Goal: Transaction & Acquisition: Book appointment/travel/reservation

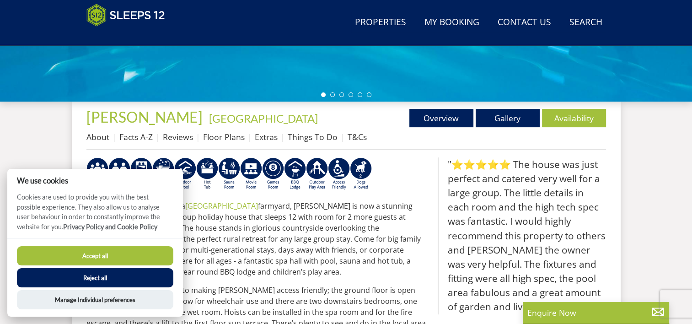
scroll to position [296, 0]
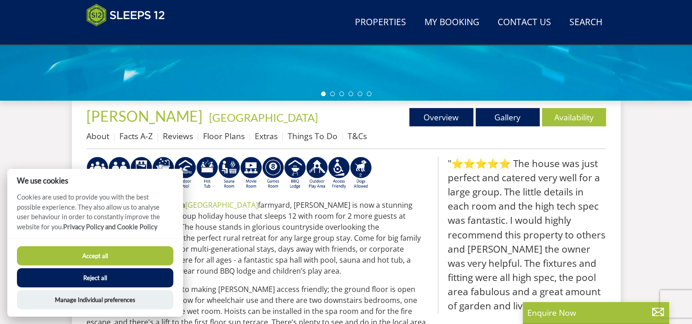
click at [154, 258] on button "Accept all" at bounding box center [95, 255] width 156 height 19
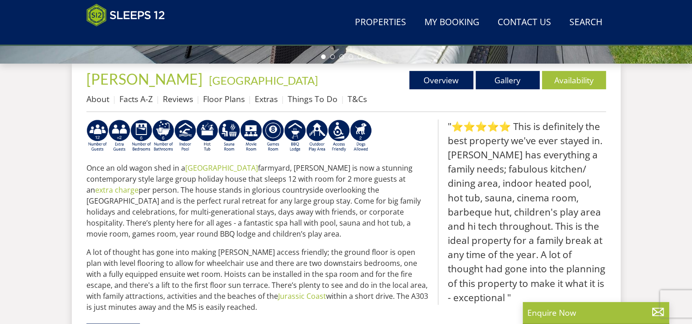
scroll to position [333, 0]
click at [579, 87] on link "Availability" at bounding box center [574, 80] width 64 height 18
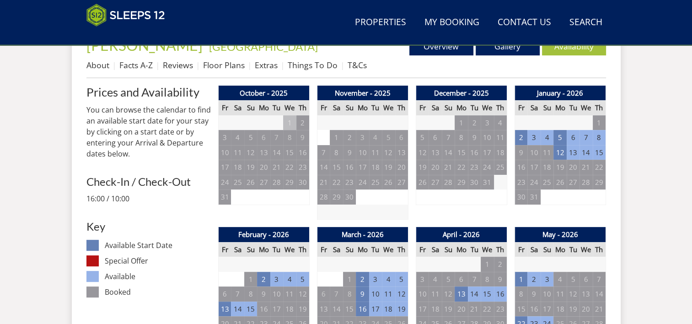
scroll to position [364, 0]
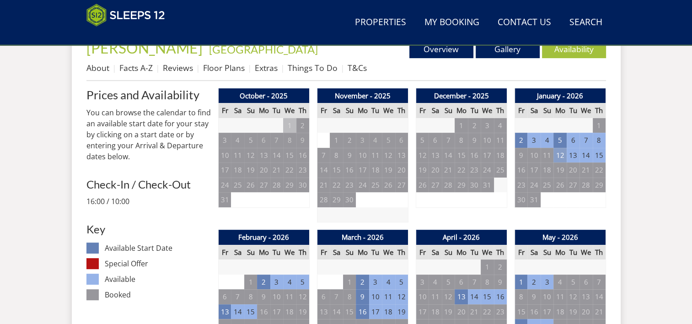
click at [561, 152] on td "12" at bounding box center [560, 155] width 13 height 15
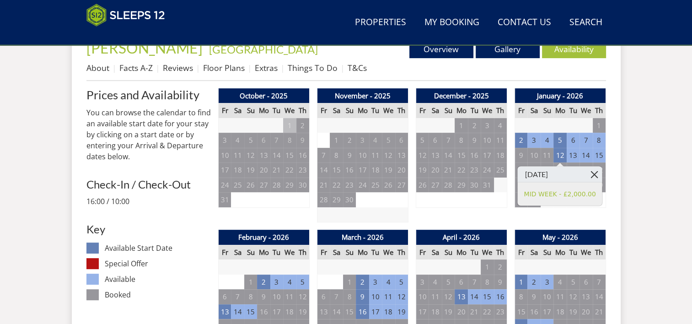
click at [597, 172] on link at bounding box center [595, 174] width 16 height 16
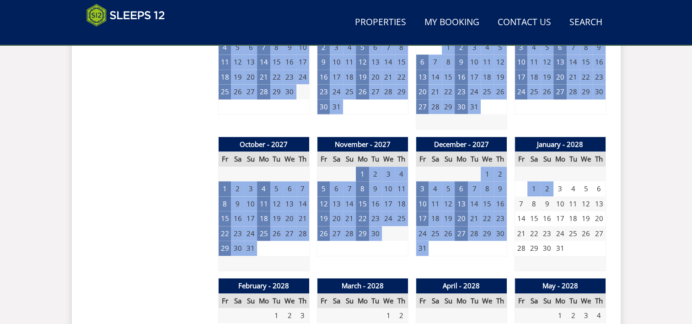
scroll to position [1166, 0]
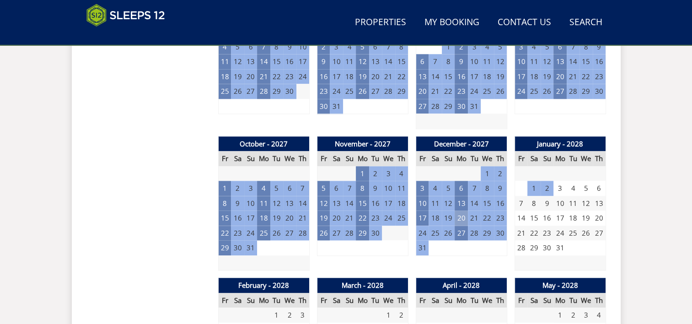
click at [461, 217] on td "20" at bounding box center [461, 217] width 13 height 15
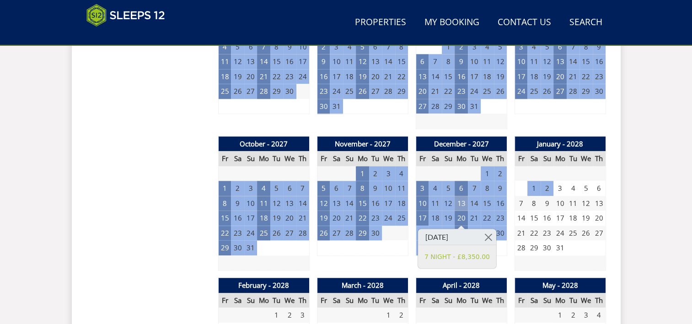
click at [461, 205] on td "13" at bounding box center [461, 203] width 13 height 15
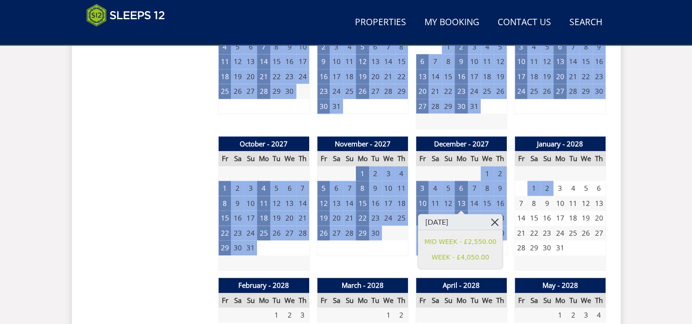
click at [496, 224] on link at bounding box center [495, 222] width 16 height 16
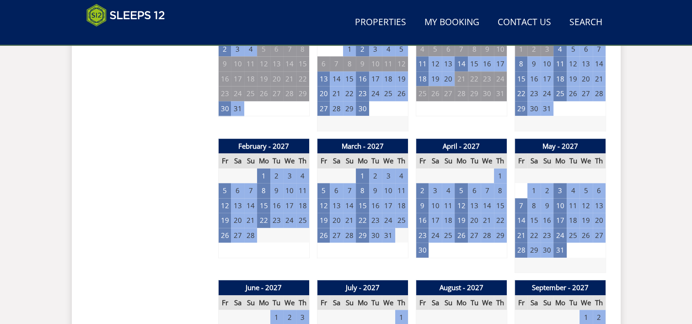
scroll to position [707, 0]
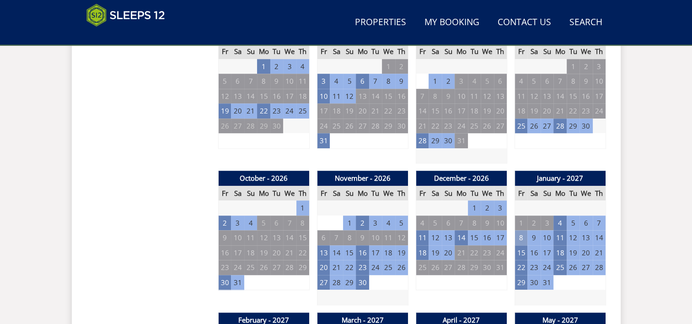
click at [522, 243] on td "8" at bounding box center [521, 237] width 13 height 15
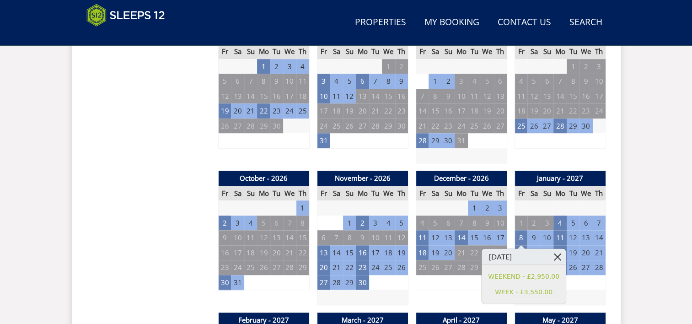
click at [553, 253] on link at bounding box center [558, 256] width 16 height 16
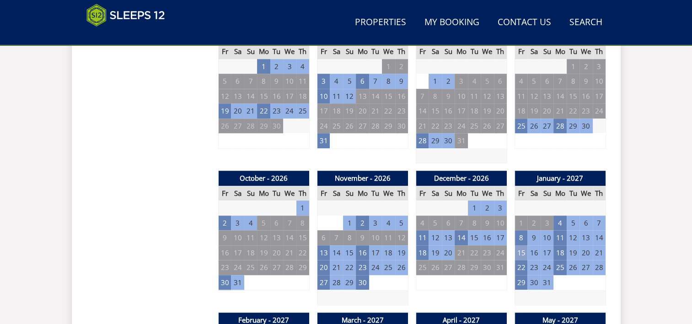
click at [522, 251] on td "15" at bounding box center [521, 252] width 13 height 15
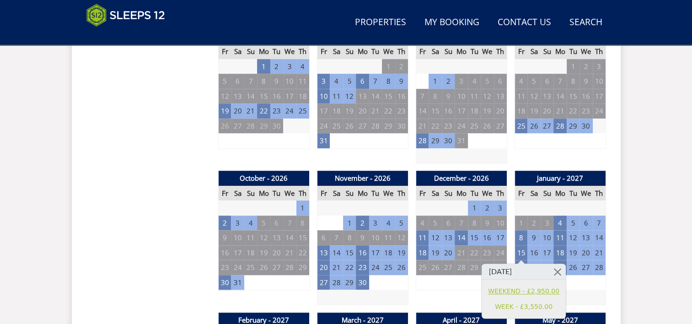
click at [537, 293] on link "WEEKEND - £2,950.00" at bounding box center [523, 291] width 71 height 10
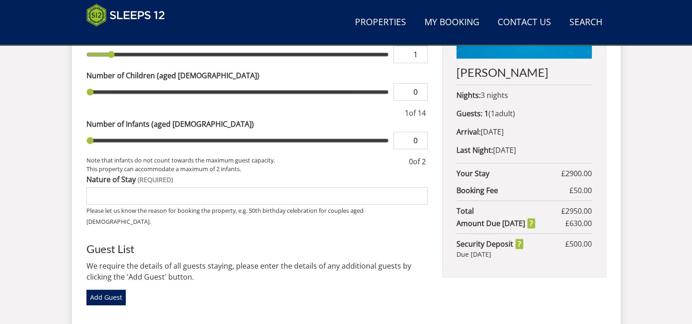
scroll to position [448, 0]
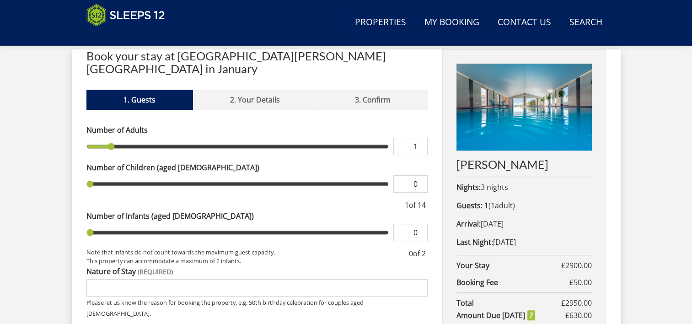
click at [404, 296] on div "Please Note: You have added 0 guest s above the base occupancy which incurs a f…" at bounding box center [257, 321] width 342 height 395
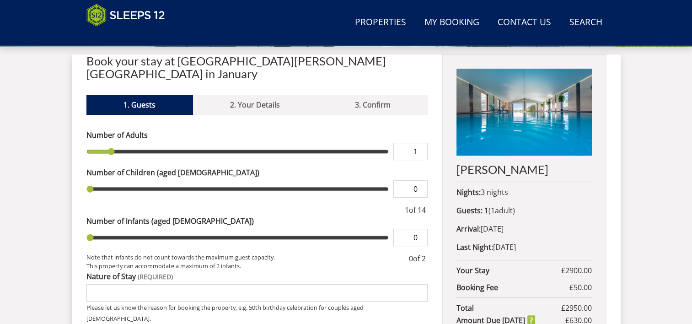
scroll to position [351, 0]
